Goal: Task Accomplishment & Management: Use online tool/utility

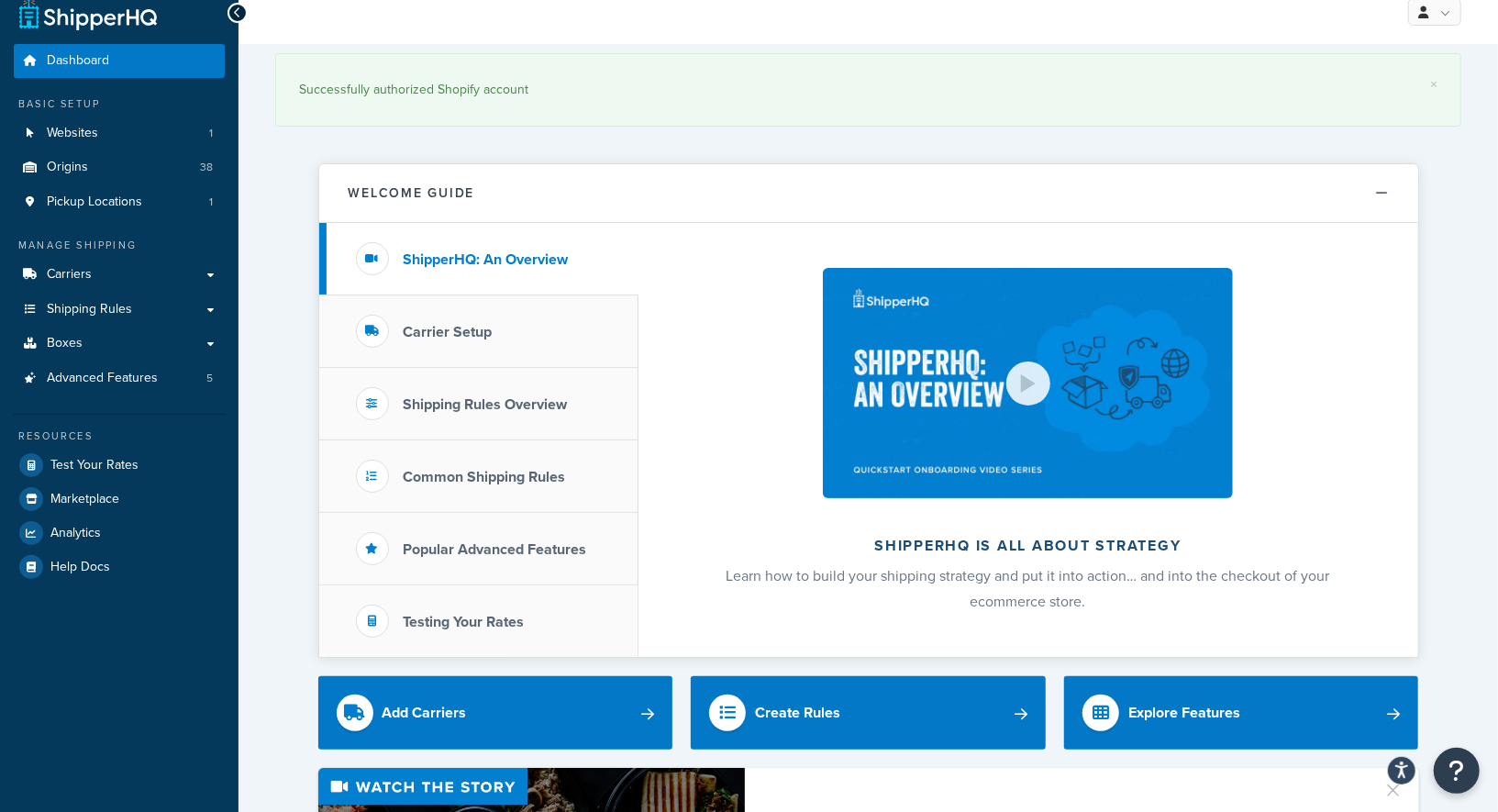
scroll to position [21, 0]
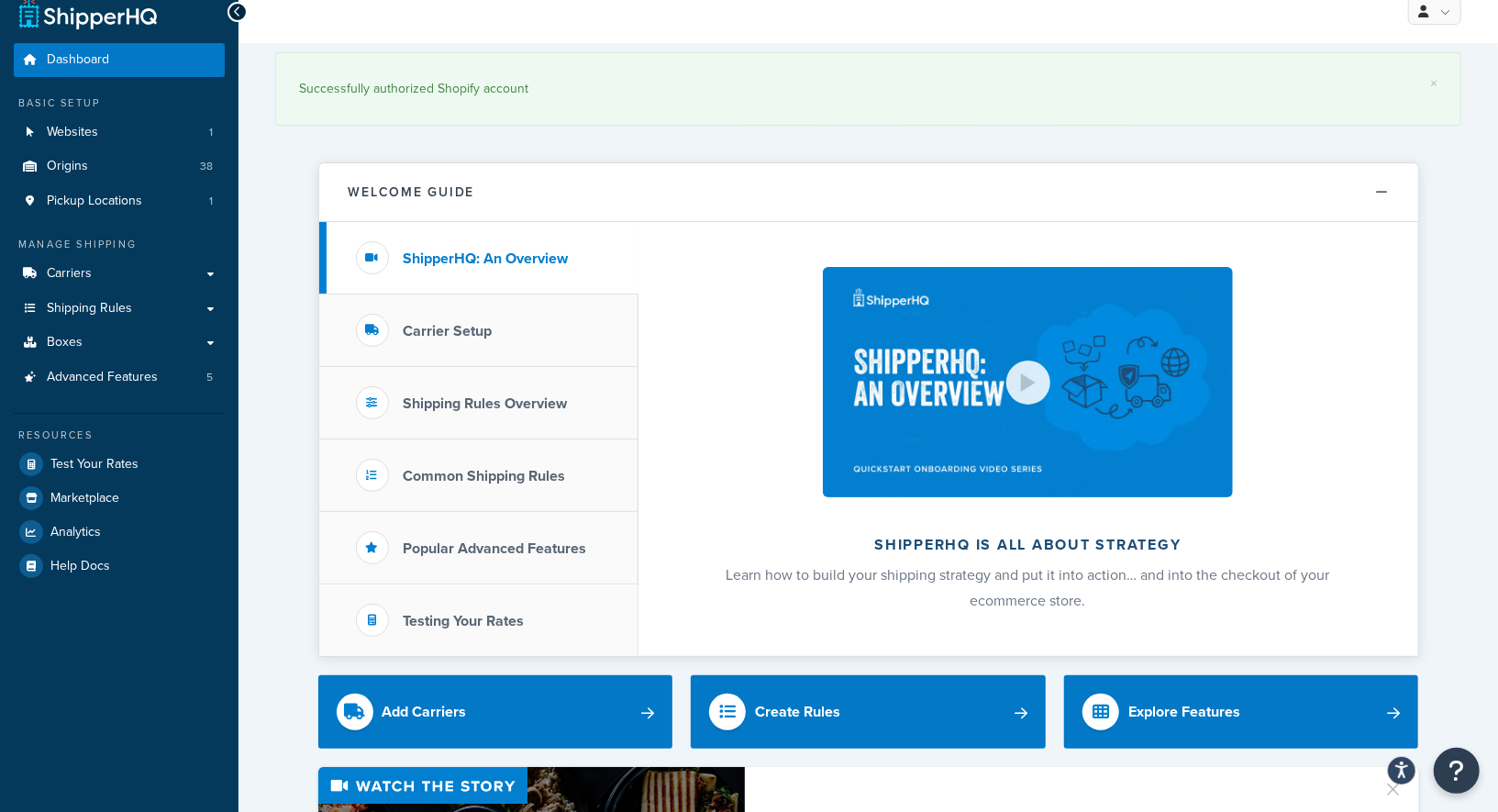
click at [595, 138] on div "× Successfully authorized Shopify account" at bounding box center [868, 93] width 1186 height 101
click at [102, 468] on span "Test Your Rates" at bounding box center [94, 464] width 88 height 16
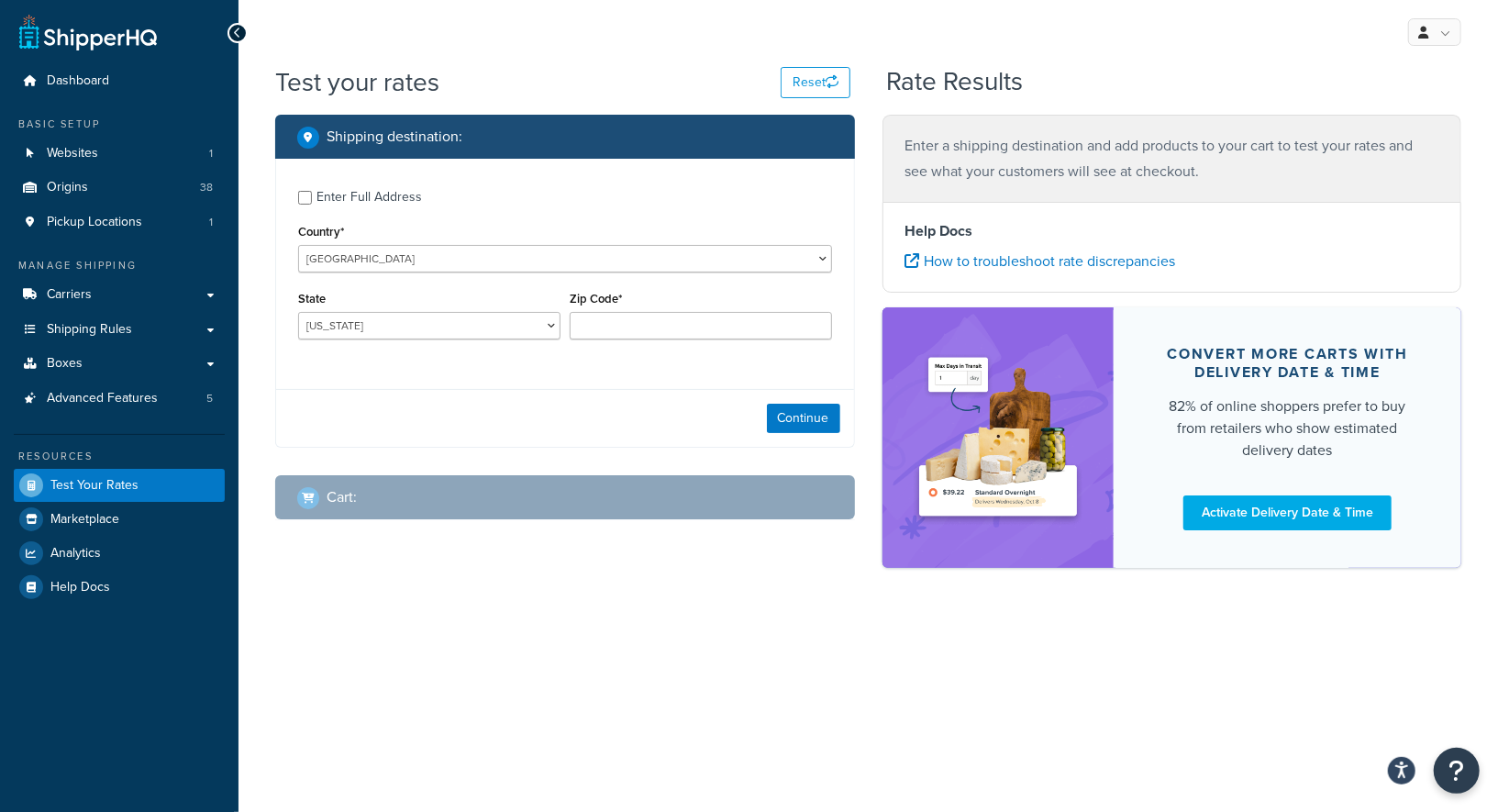
click at [314, 203] on div "Enter Full Address" at bounding box center [565, 195] width 534 height 29
click at [314, 197] on div "Enter Full Address" at bounding box center [565, 195] width 534 height 29
click at [299, 195] on input "Enter Full Address" at bounding box center [305, 198] width 14 height 14
checkbox input "true"
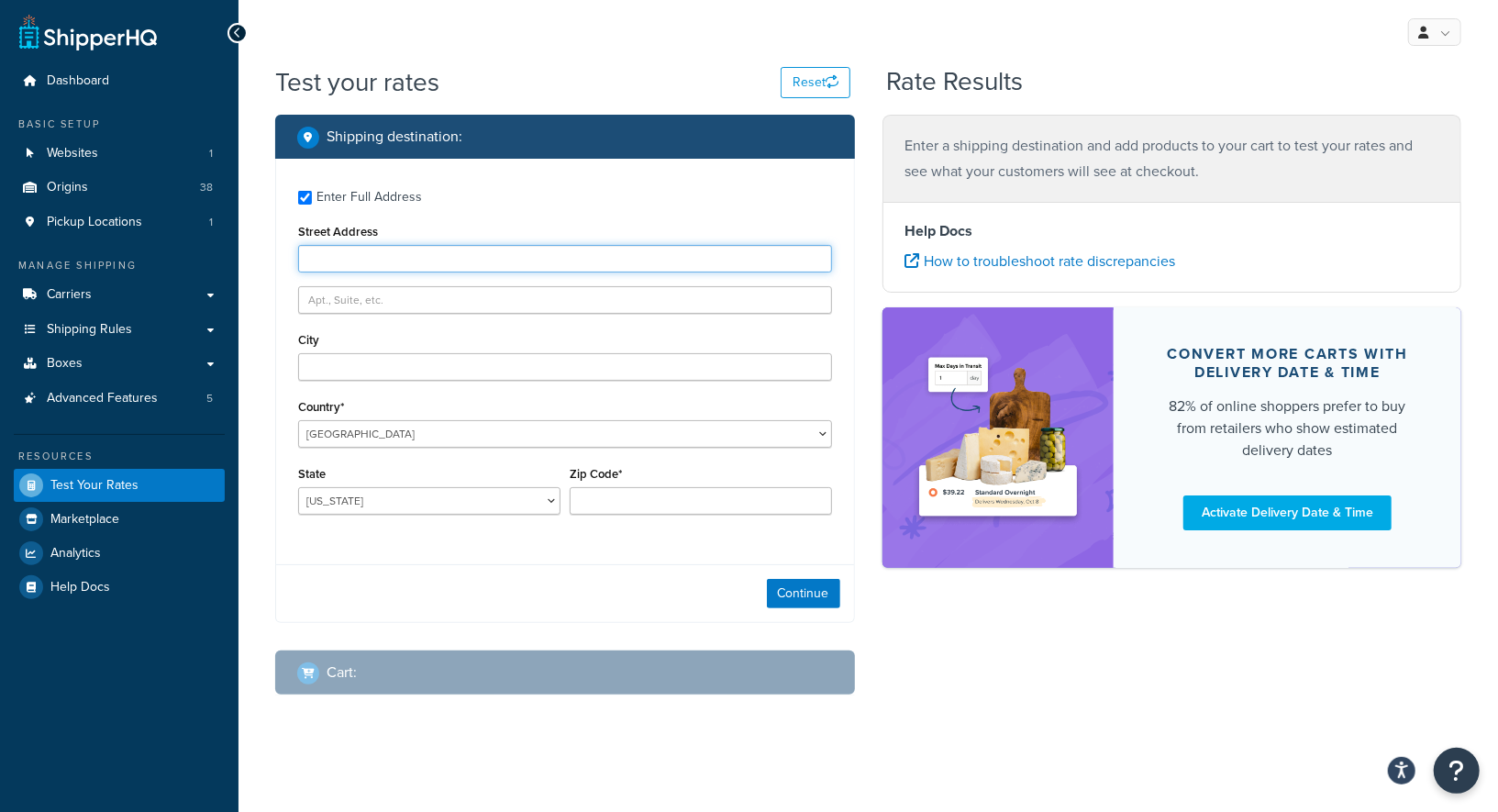
click at [365, 262] on input "Street Address" at bounding box center [565, 259] width 534 height 27
paste input "[STREET_ADDRESS]"
type input "[STREET_ADDRESS]"
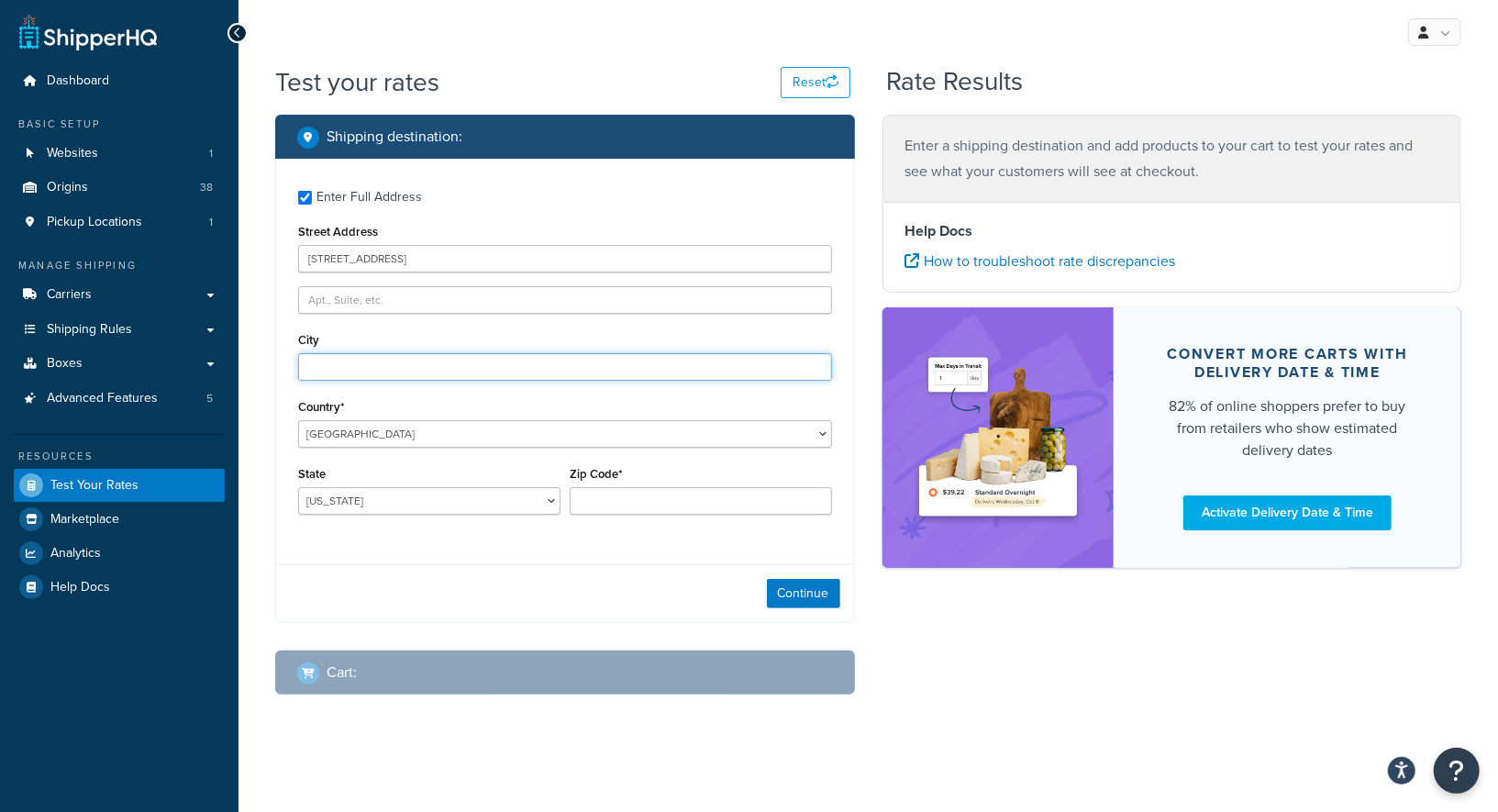
click at [386, 368] on input "City" at bounding box center [565, 366] width 534 height 27
type input "[PERSON_NAME]"
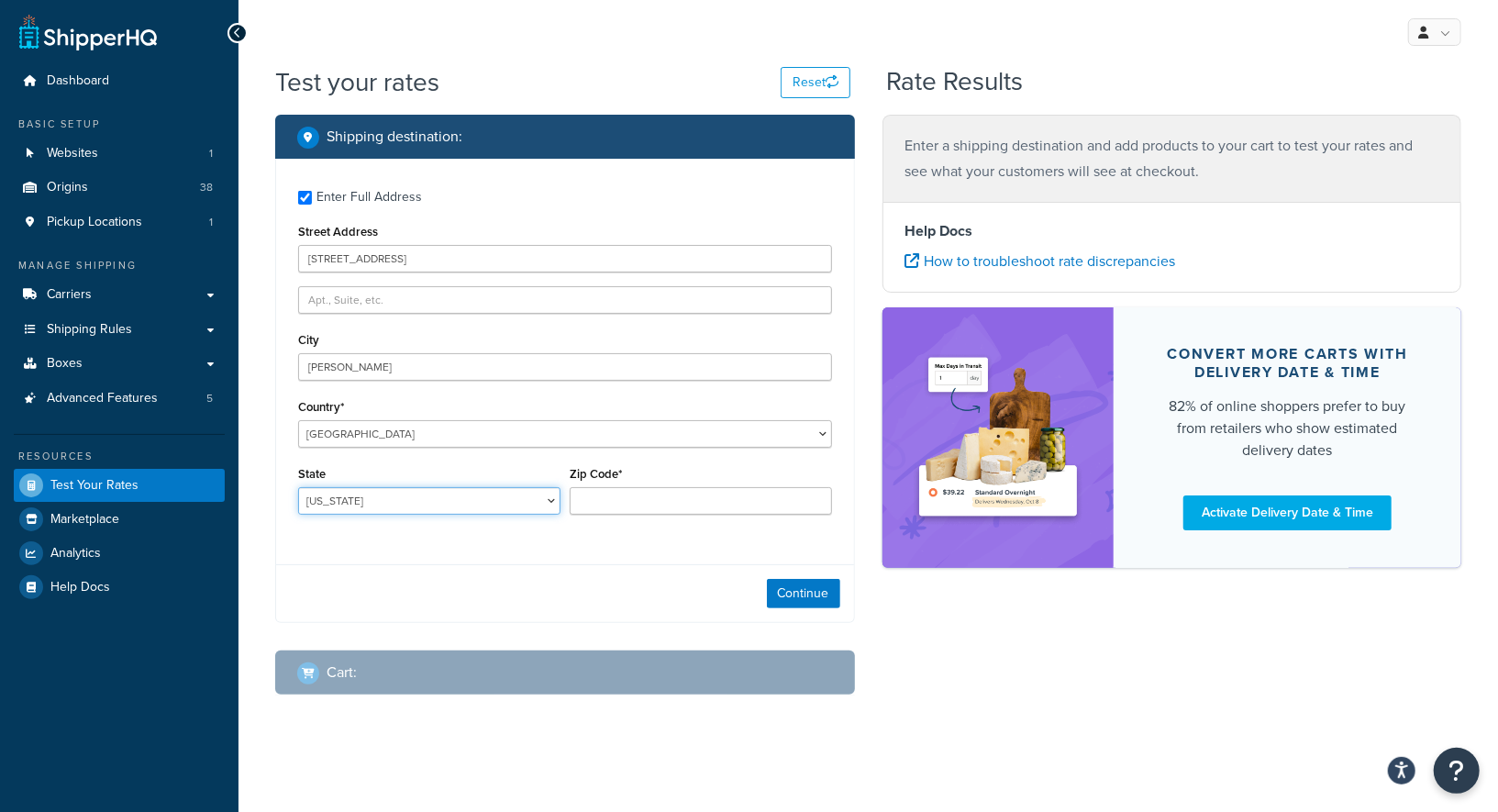
select select "IN"
click at [616, 501] on input "Zip Code*" at bounding box center [701, 501] width 263 height 27
paste input "52555"
type input "52555"
click at [470, 513] on select "[US_STATE] [US_STATE] [US_STATE] [US_STATE] [US_STATE] Armed Forces Americas Ar…" at bounding box center [429, 501] width 263 height 27
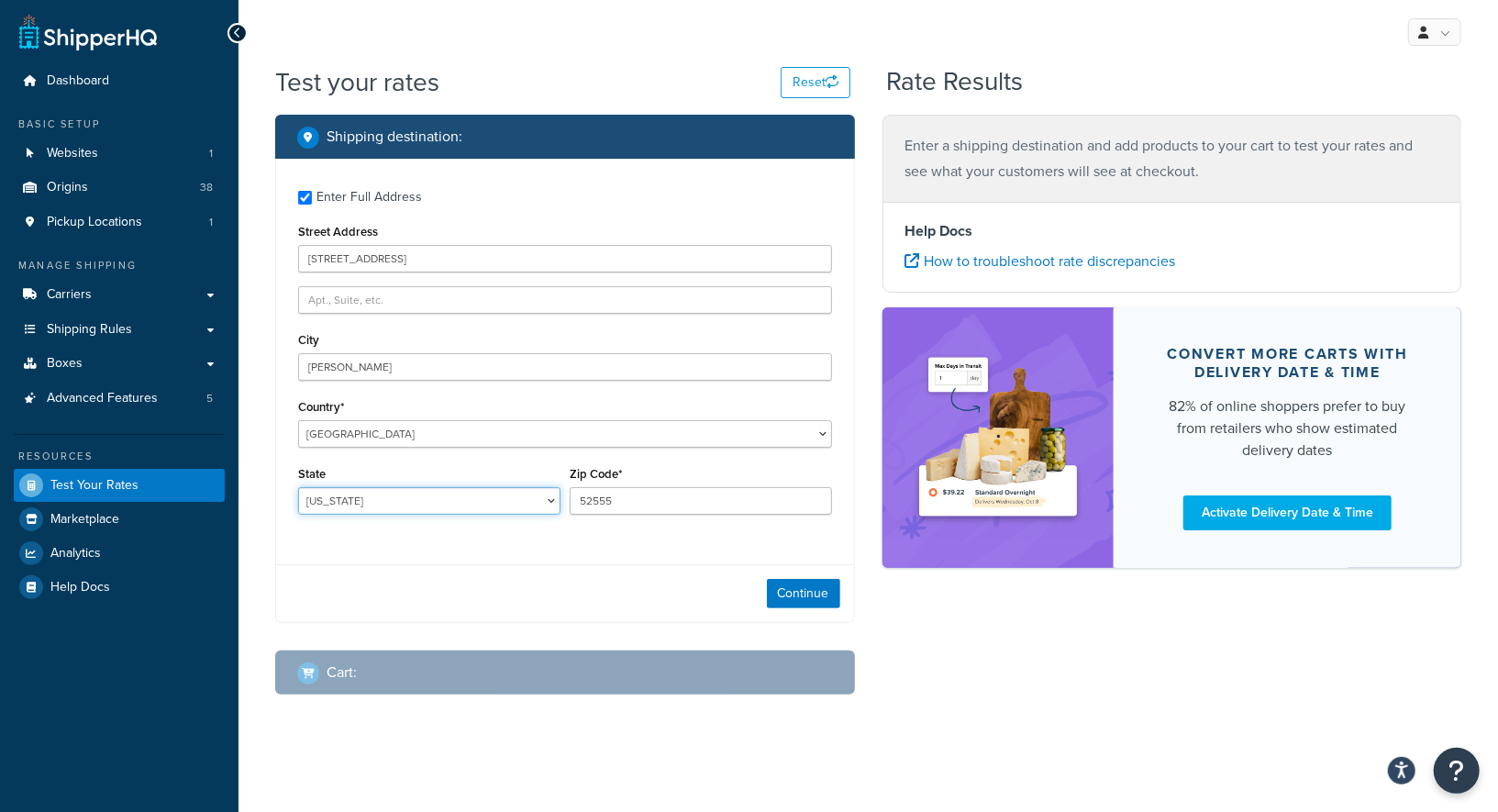
select select "IA"
click at [298, 488] on select "[US_STATE] [US_STATE] [US_STATE] [US_STATE] [US_STATE] Armed Forces Americas Ar…" at bounding box center [429, 501] width 263 height 27
click at [791, 589] on button "Continue" at bounding box center [803, 593] width 74 height 29
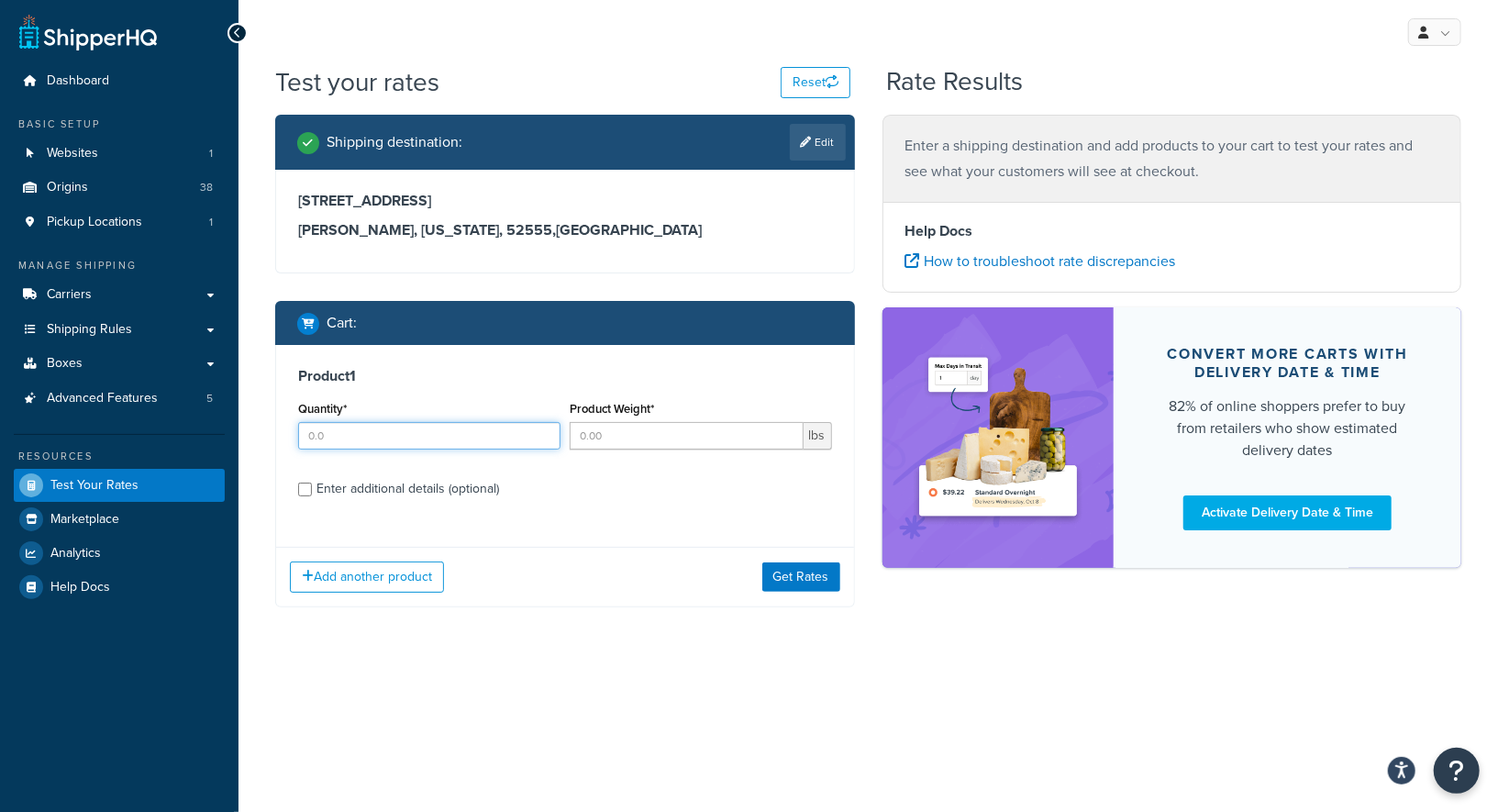
click at [385, 438] on input "Quantity*" at bounding box center [429, 435] width 263 height 27
type input "4"
click at [638, 432] on input "Product Weight*" at bounding box center [686, 435] width 234 height 27
type input "2"
click at [305, 491] on input "Enter additional details (optional)" at bounding box center [305, 489] width 14 height 14
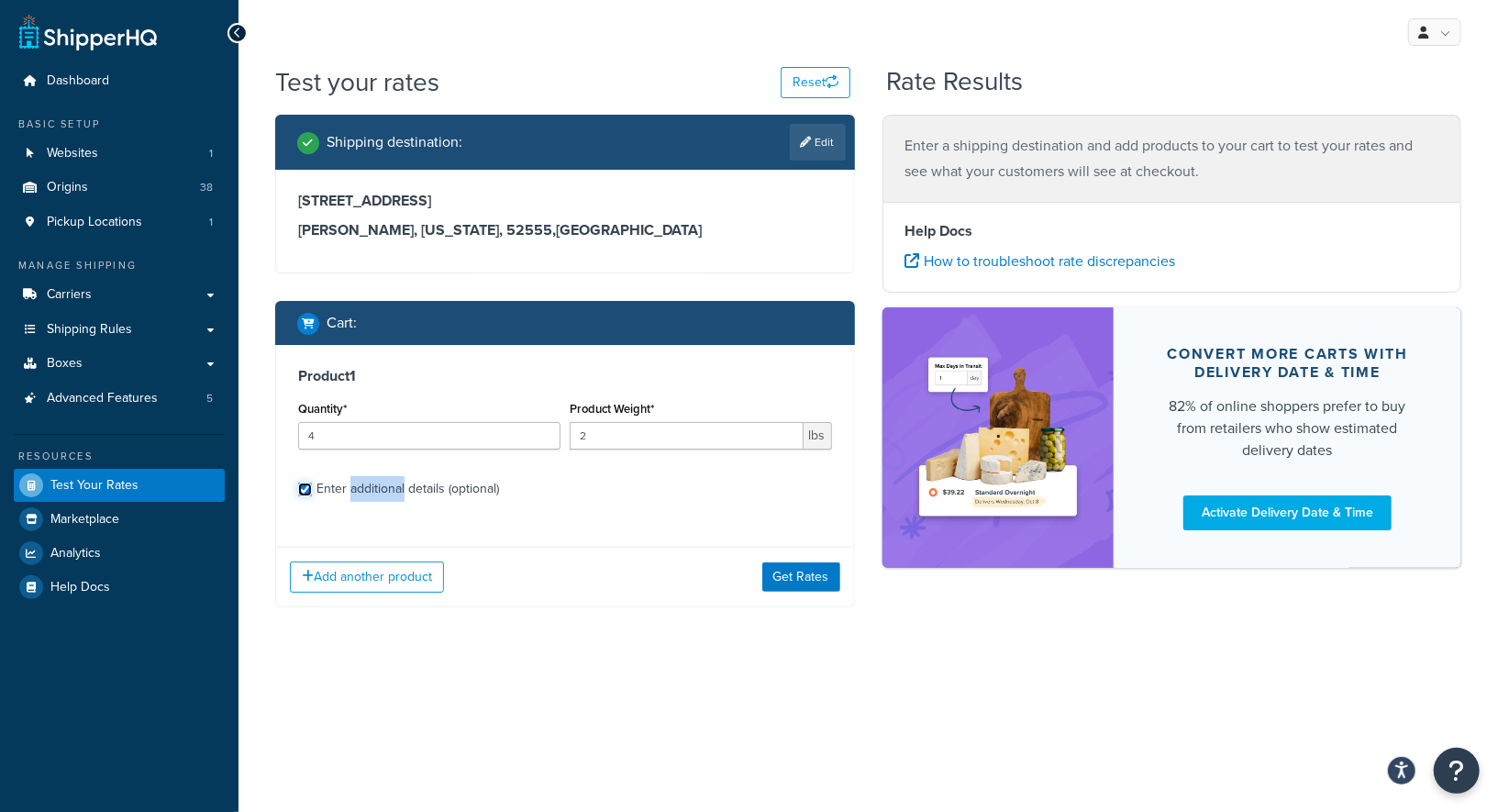
checkbox input "true"
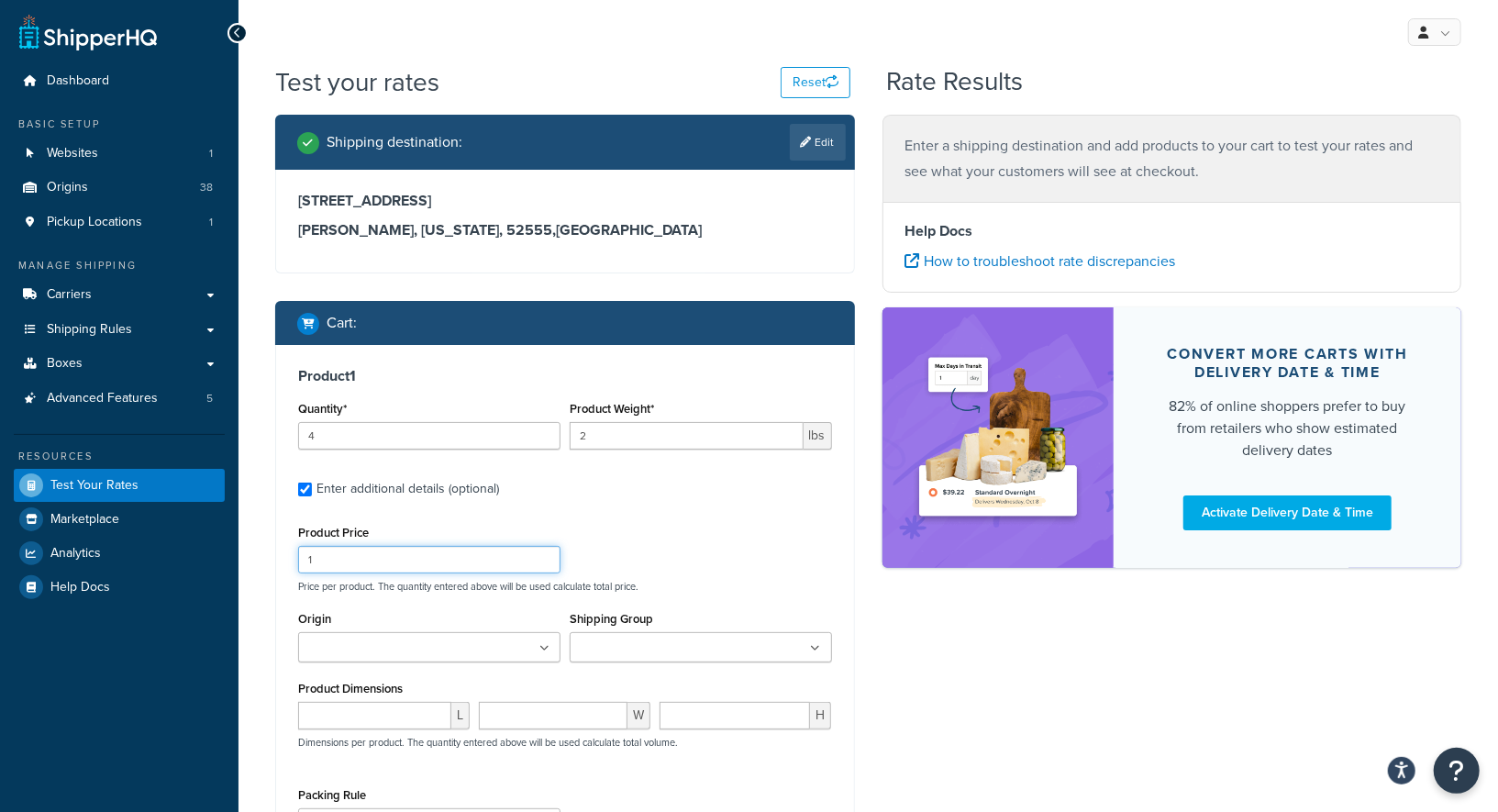
click at [344, 558] on input "1" at bounding box center [429, 559] width 263 height 27
type input "12.70"
click at [412, 642] on input "Origin" at bounding box center [385, 648] width 163 height 20
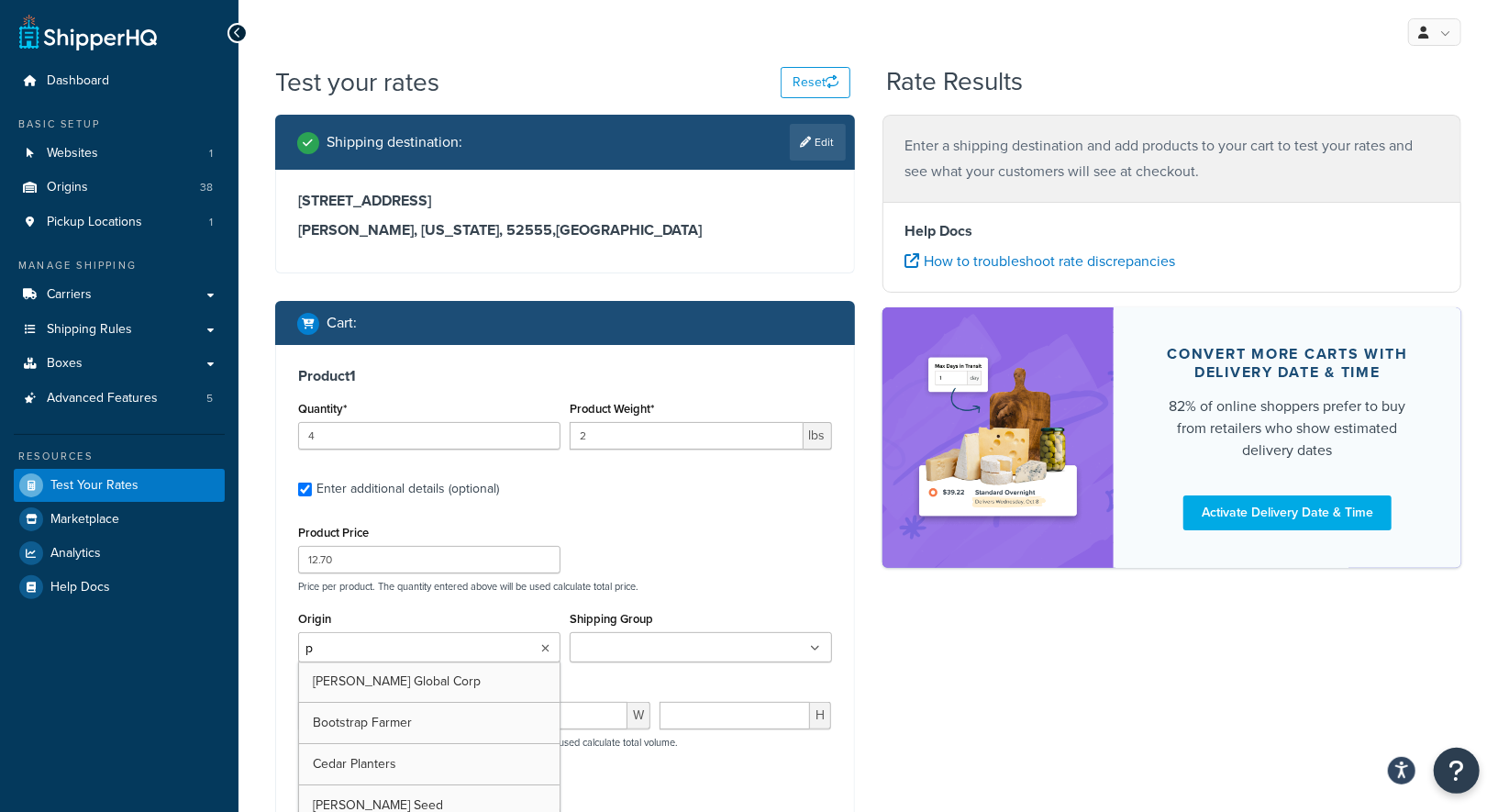
type input "pv"
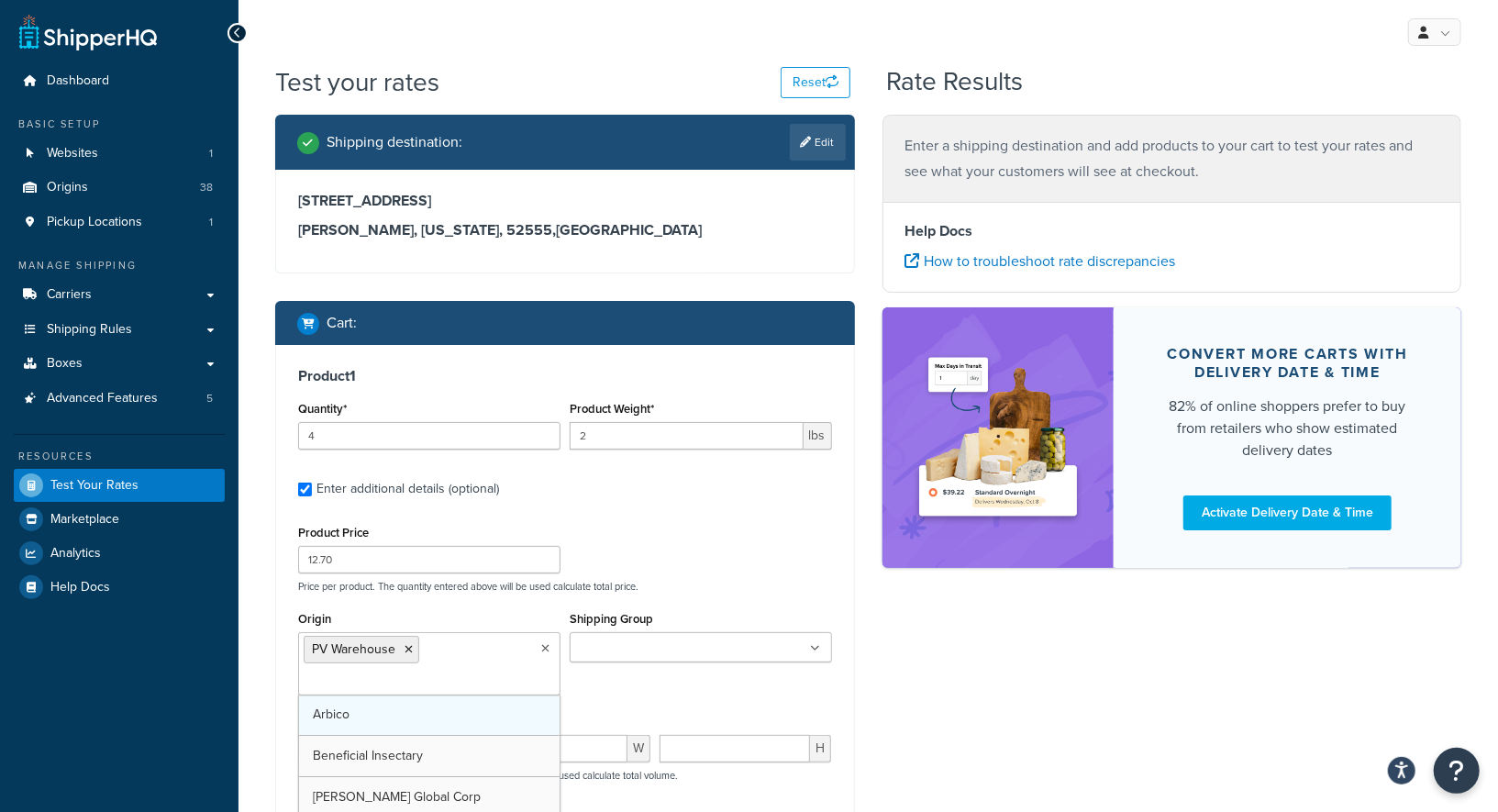
click at [615, 658] on input "Shipping Group" at bounding box center [656, 648] width 163 height 20
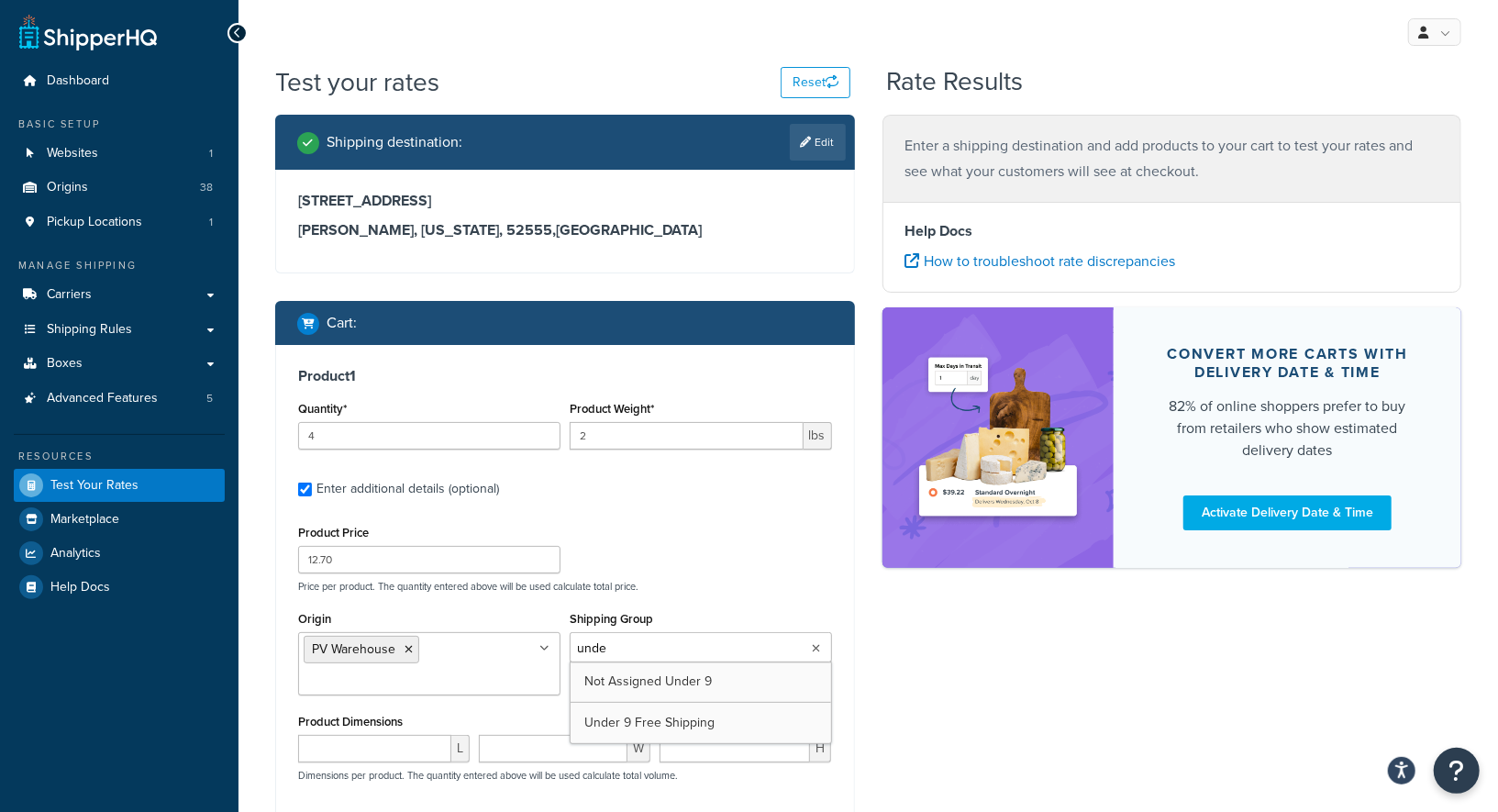
type input "under"
click at [983, 673] on div "Shipping destination : Edit [STREET_ADDRESS][PERSON_NAME][US_STATE] Cart : Prod…" at bounding box center [868, 593] width 1213 height 958
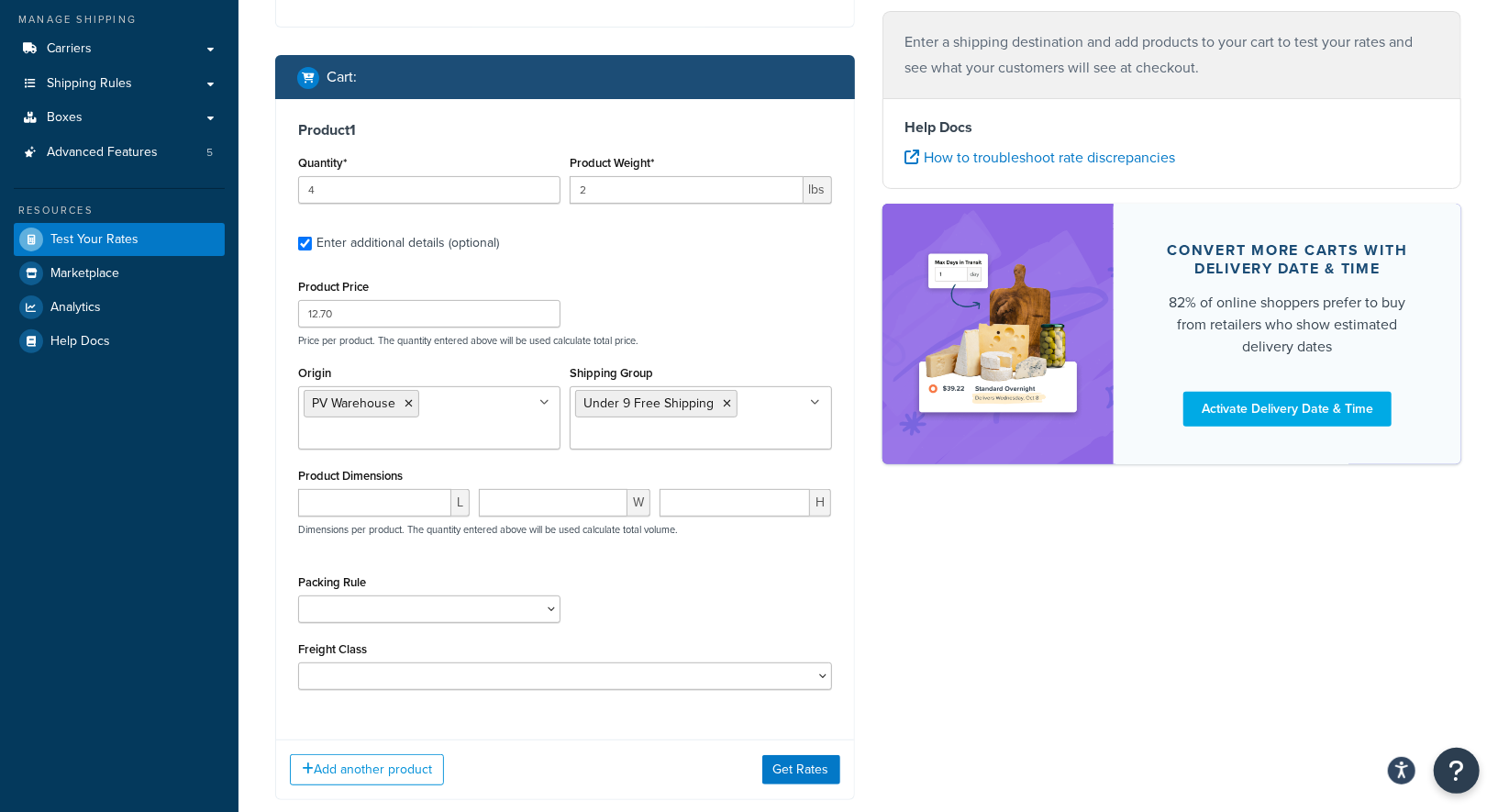
scroll to position [326, 0]
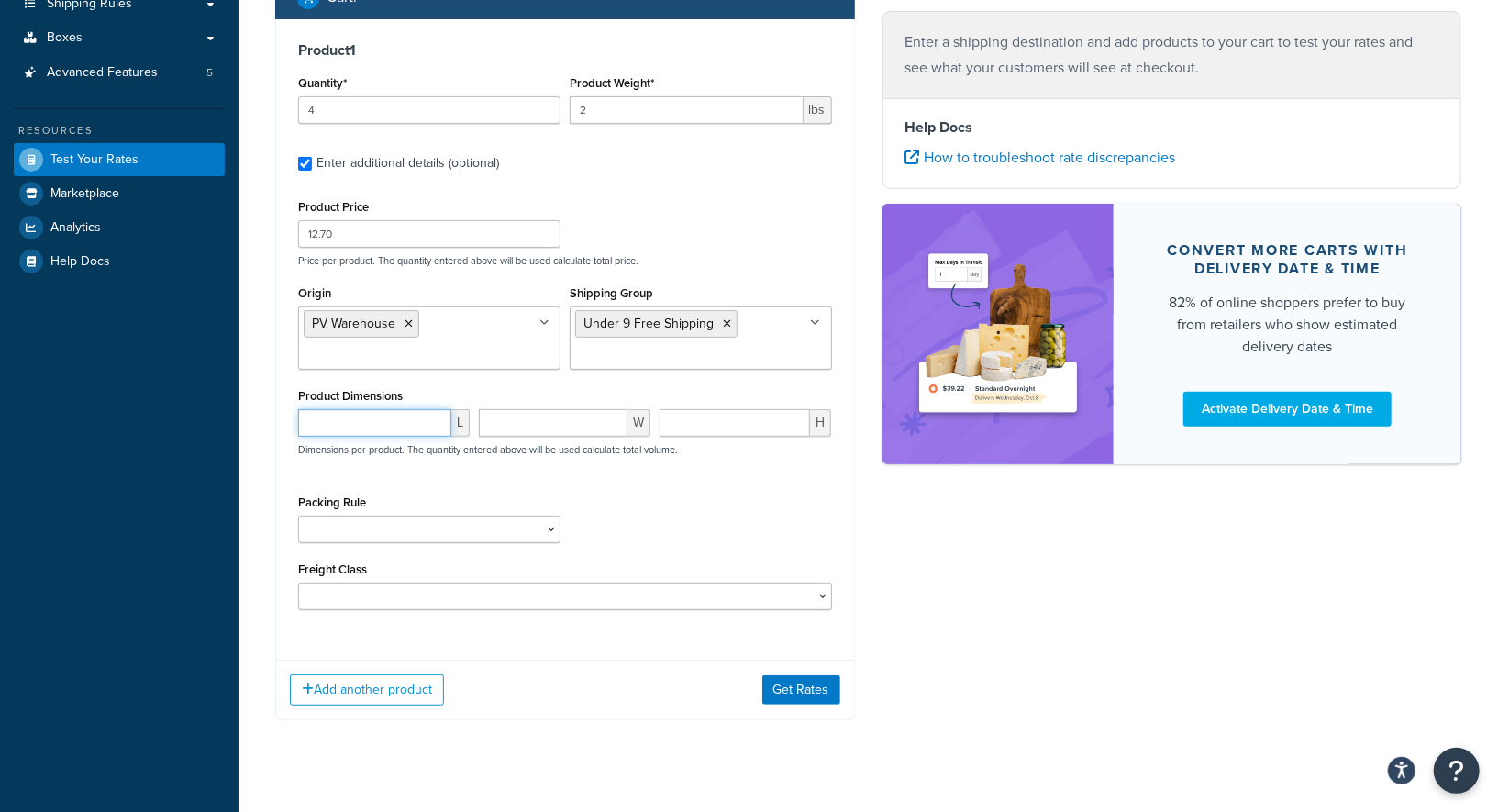
click at [367, 423] on input "number" at bounding box center [375, 422] width 153 height 27
type input "10"
type input "7.5"
paste input "5.125"
type input "5.125"
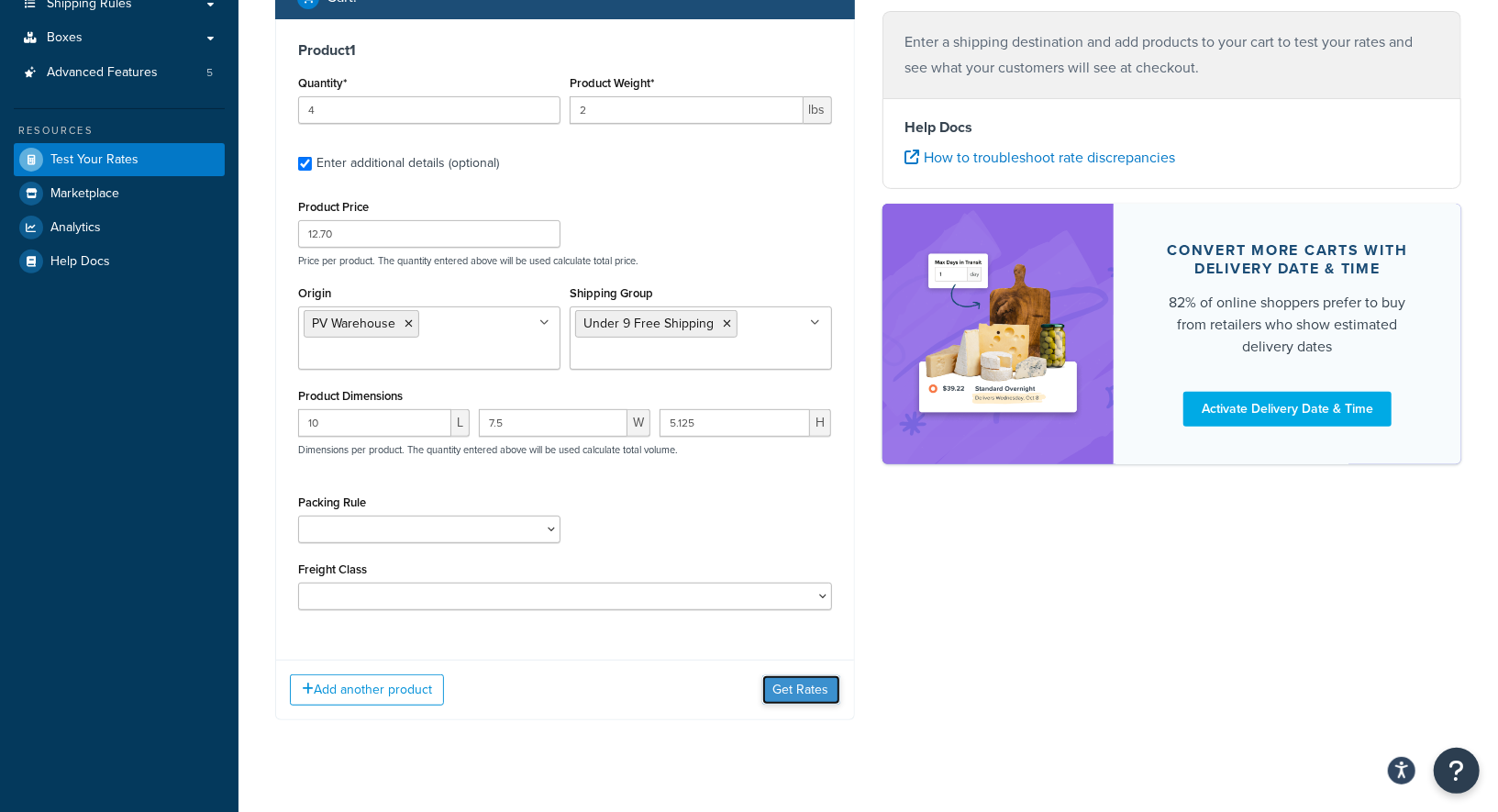
click at [800, 683] on button "Get Rates" at bounding box center [801, 690] width 78 height 29
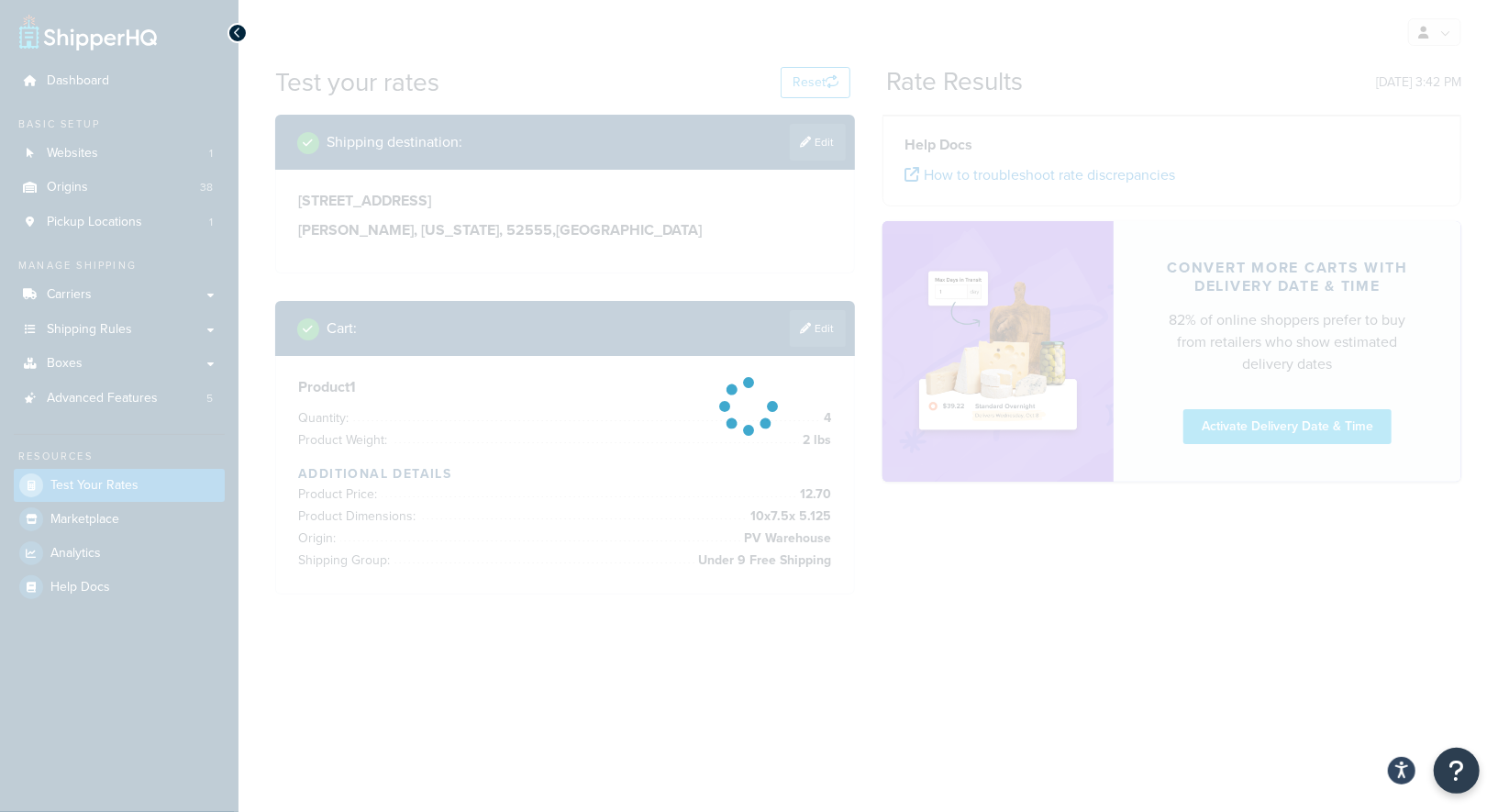
scroll to position [0, 0]
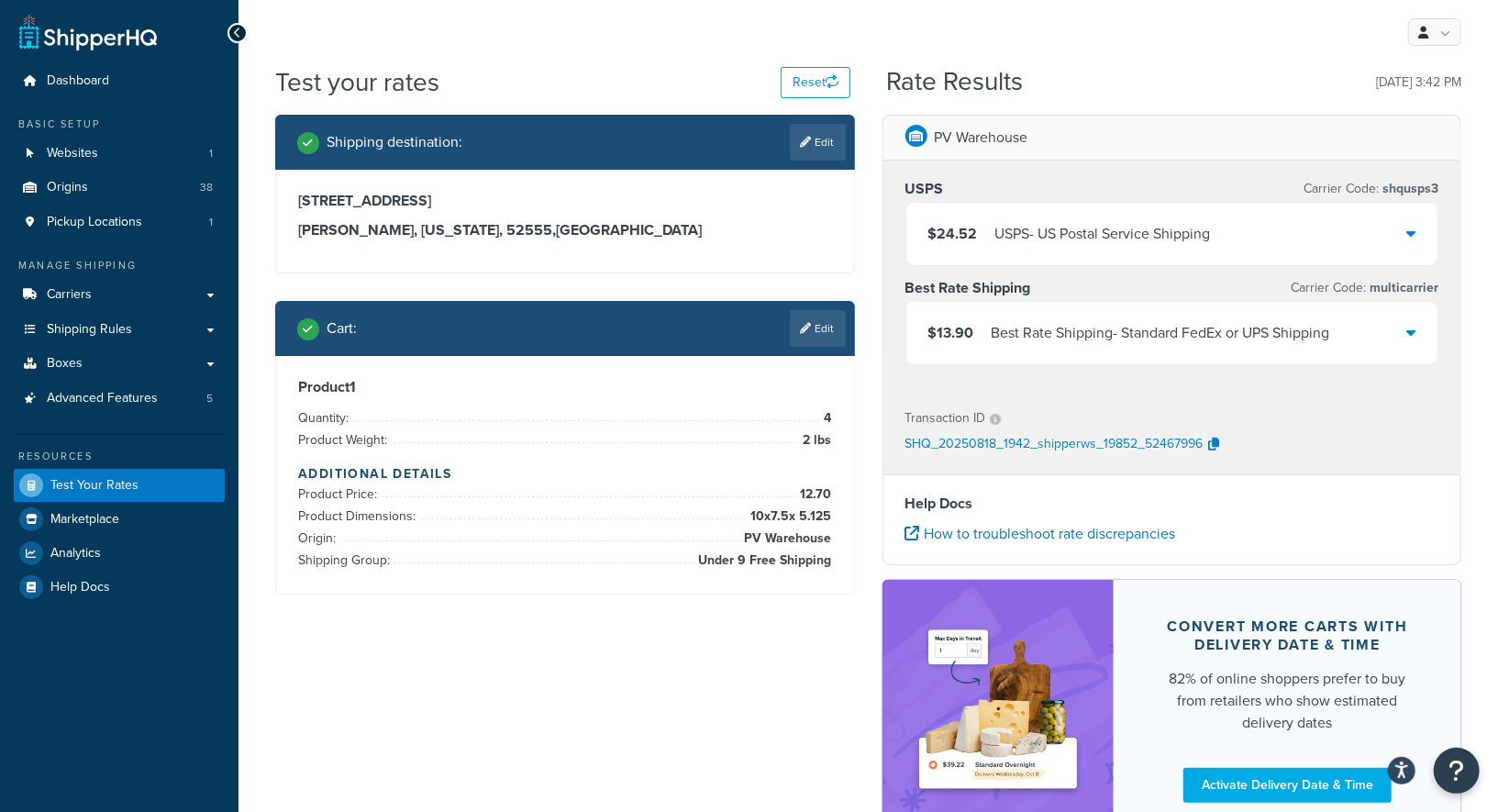
click at [1230, 301] on div "$13.90 Best Rate Shipping - Standard FedEx or UPS Shipping" at bounding box center [1171, 332] width 532 height 62
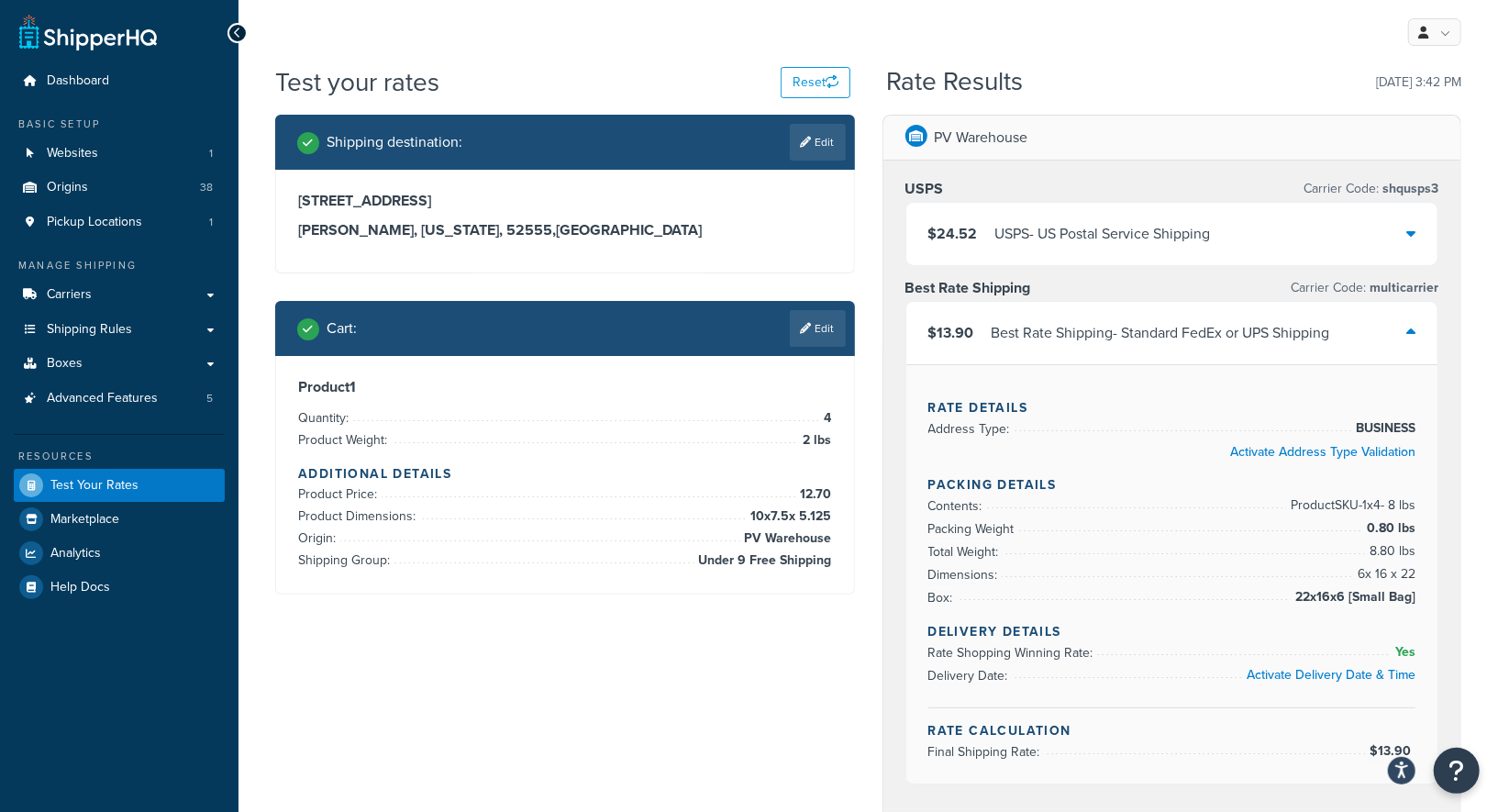
click at [1444, 378] on div "USPS Carrier Code: shqusps3 $24.52 USPS - US Postal Service Shipping Best Rate …" at bounding box center [1171, 484] width 577 height 648
